Goal: Task Accomplishment & Management: Use online tool/utility

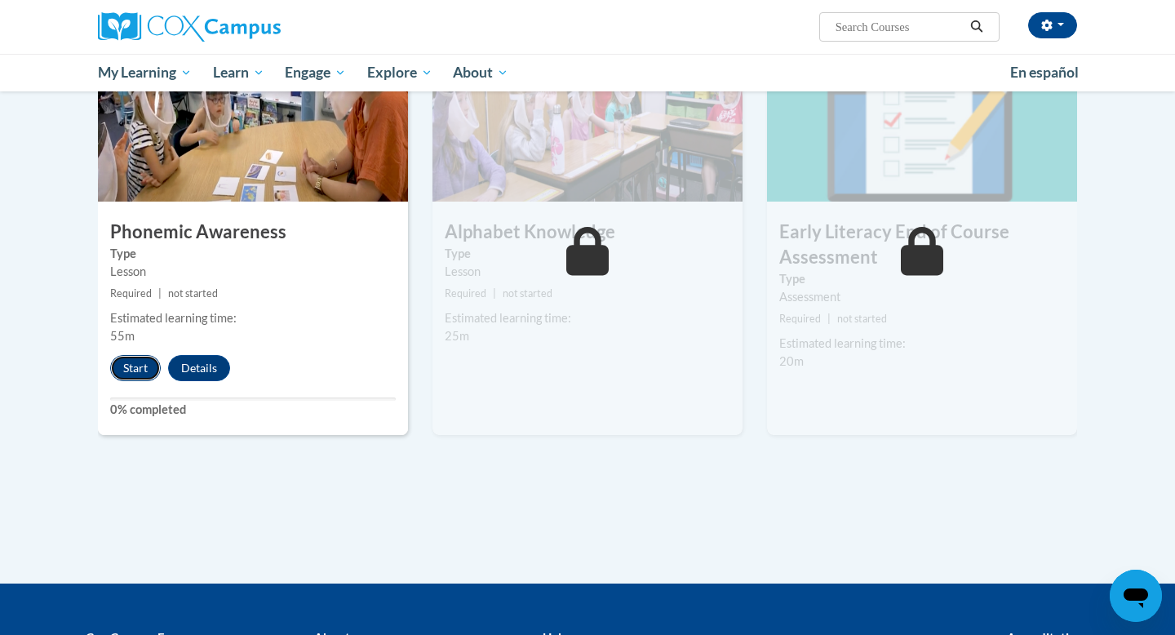
click at [131, 367] on button "Start" at bounding box center [135, 368] width 51 height 26
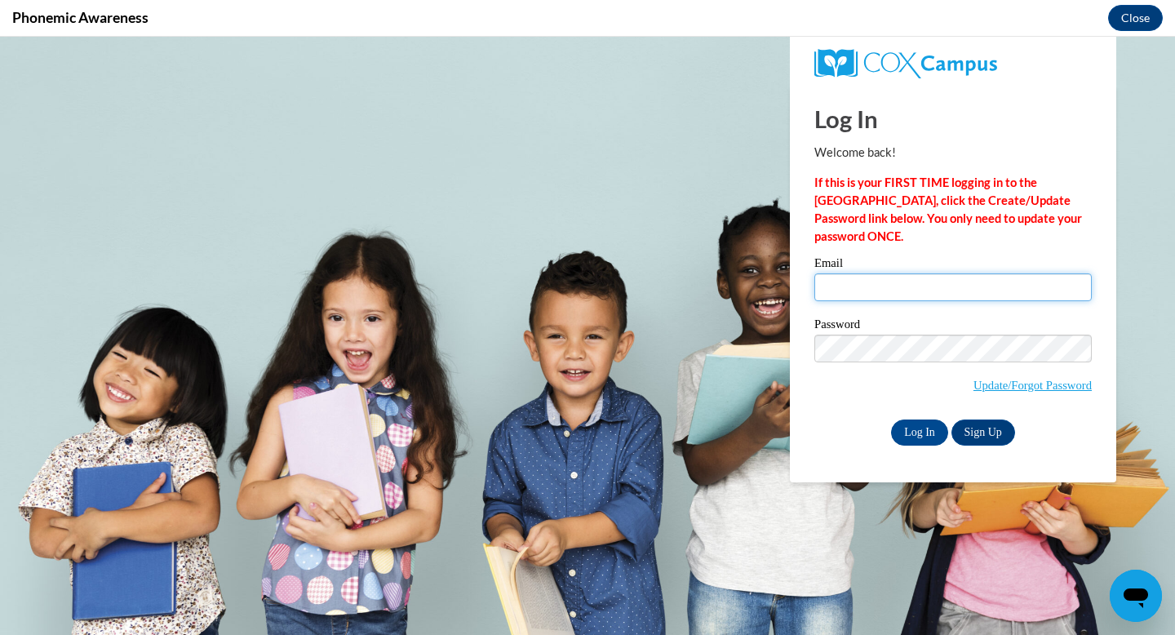
click at [867, 277] on input "Email" at bounding box center [952, 287] width 277 height 28
type input "cloza@daltonstate.edu"
click at [918, 429] on input "Log In" at bounding box center [919, 432] width 57 height 26
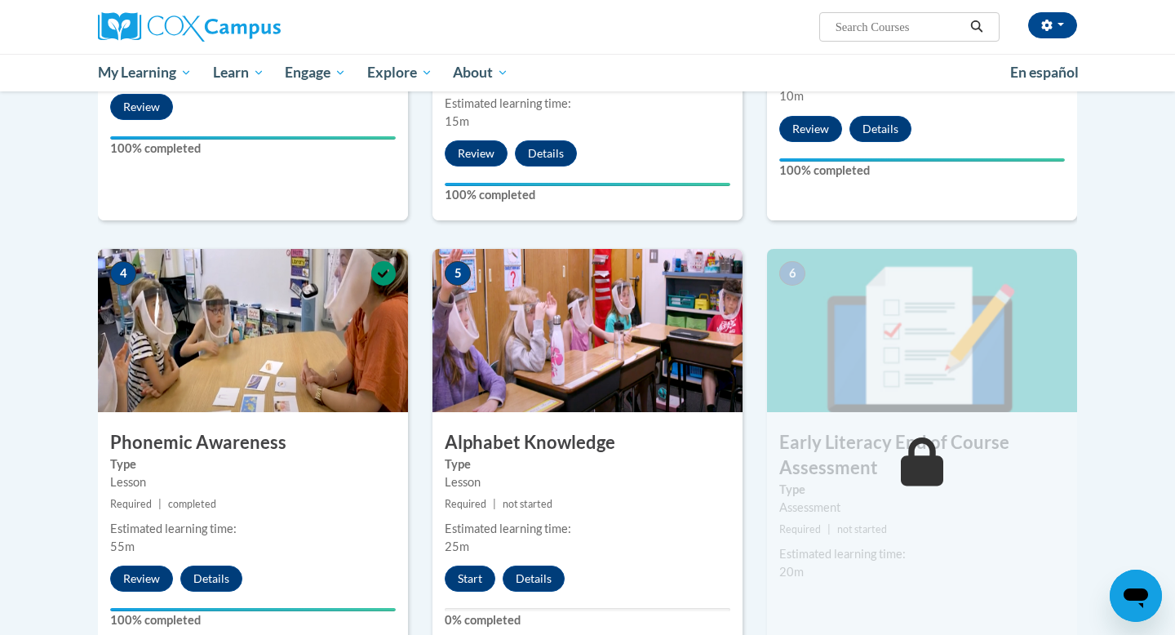
scroll to position [998, 0]
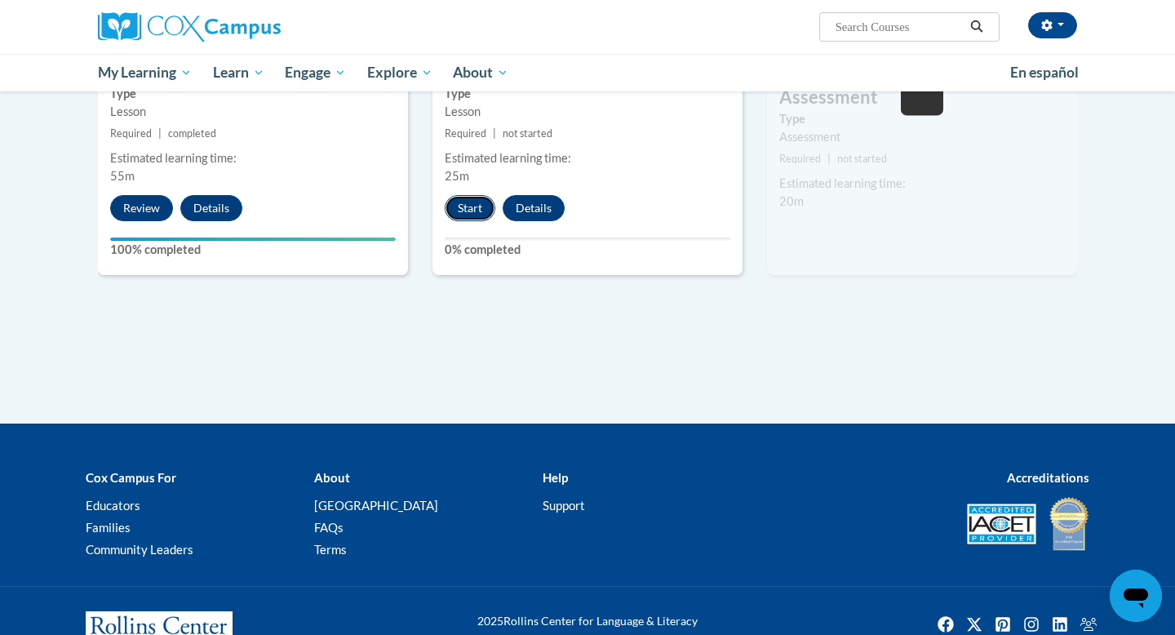
click at [468, 204] on button "Start" at bounding box center [470, 208] width 51 height 26
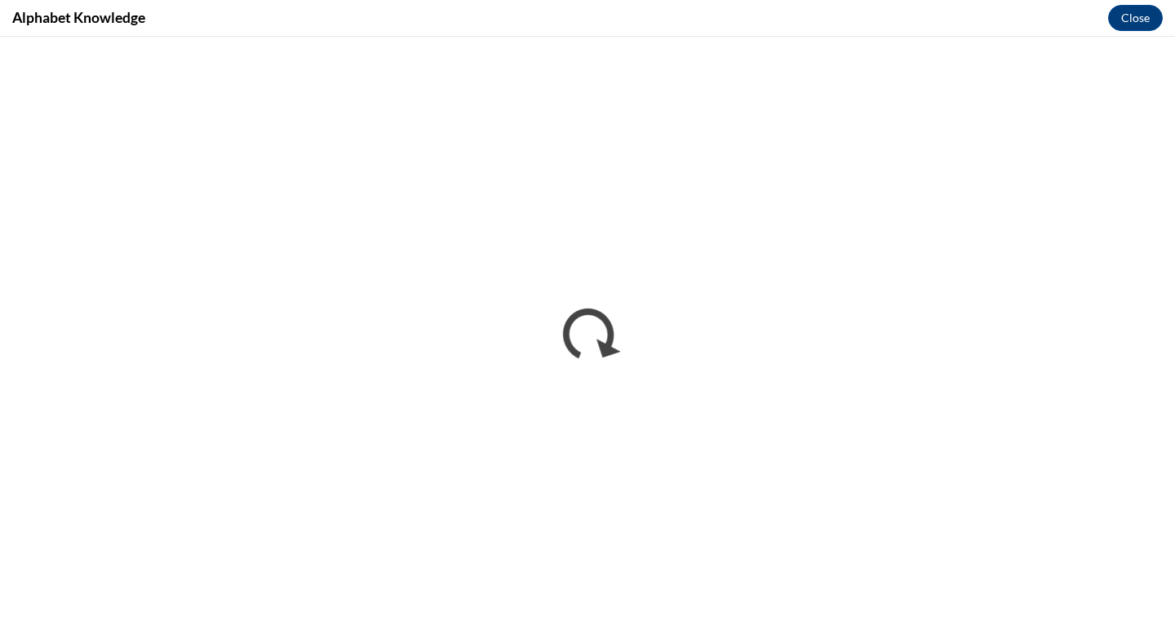
scroll to position [0, 0]
